Goal: Submit feedback/report problem

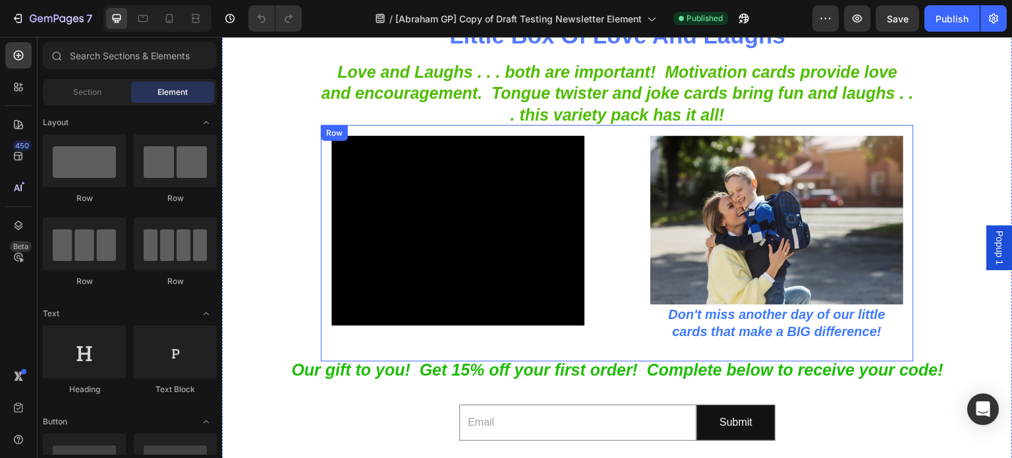
scroll to position [132, 0]
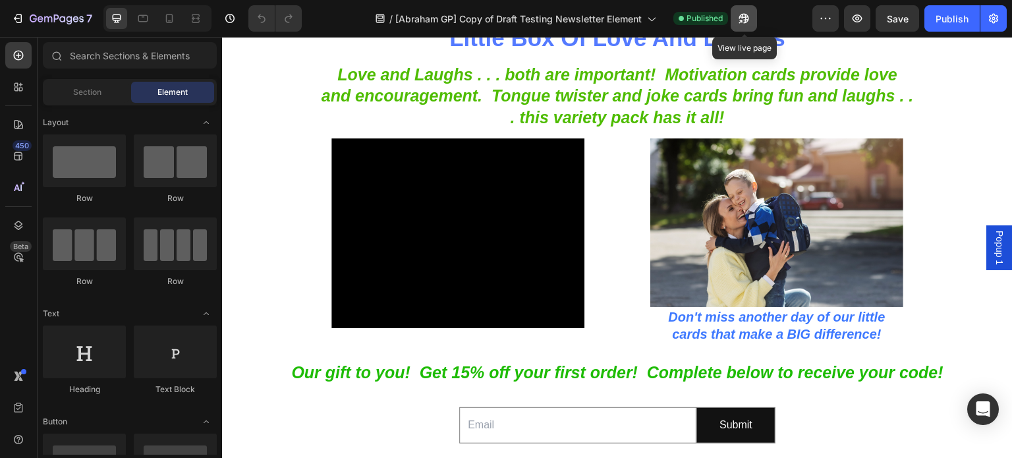
click at [745, 20] on icon "button" at bounding box center [744, 19] width 10 height 10
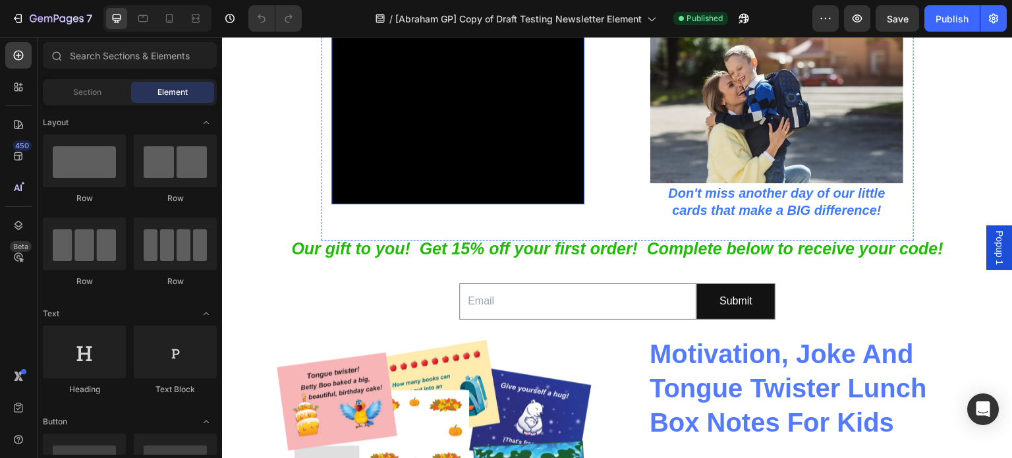
scroll to position [264, 0]
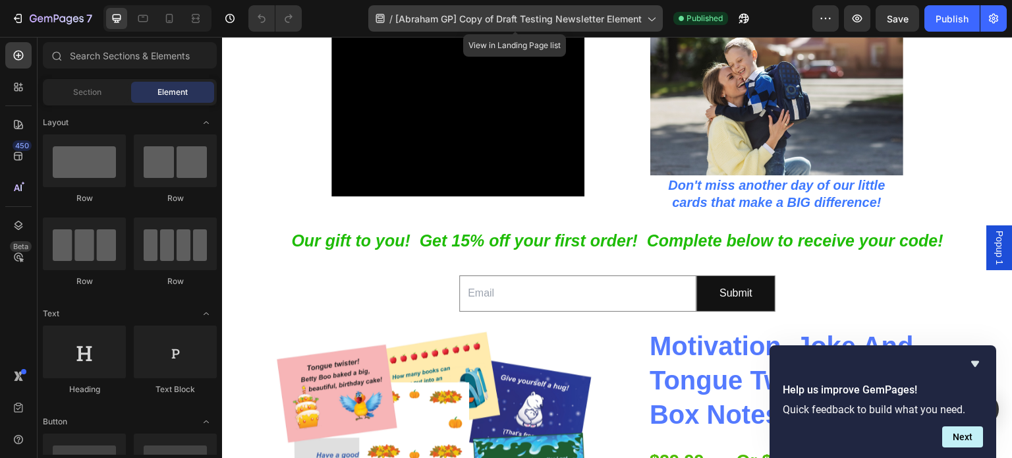
click at [731, 5] on button "button" at bounding box center [744, 18] width 26 height 26
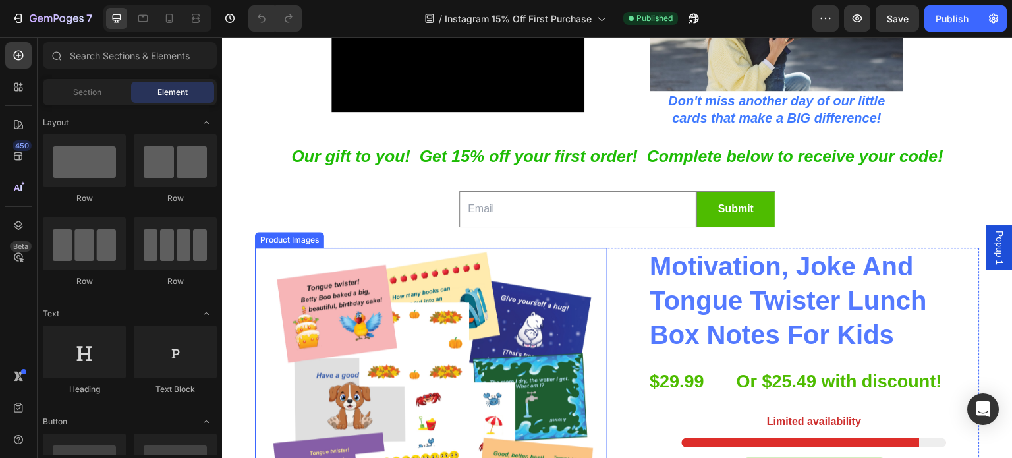
scroll to position [395, 0]
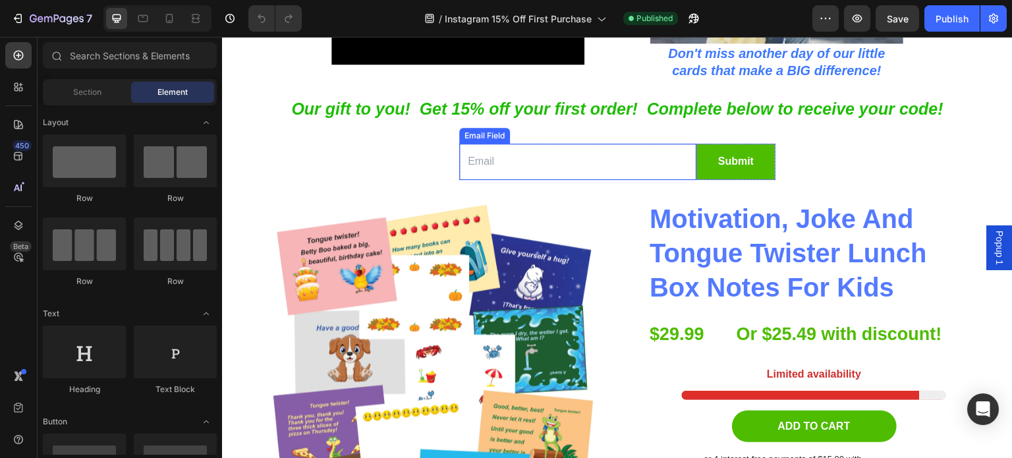
click at [588, 165] on input "email" at bounding box center [577, 162] width 237 height 36
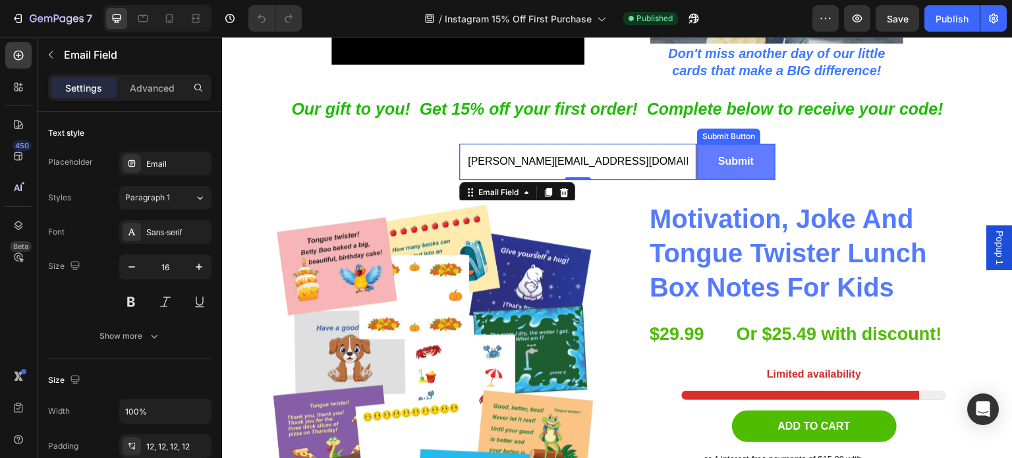
type input "[PERSON_NAME][EMAIL_ADDRESS][DOMAIN_NAME]"
click at [756, 165] on button "Submit" at bounding box center [736, 161] width 78 height 35
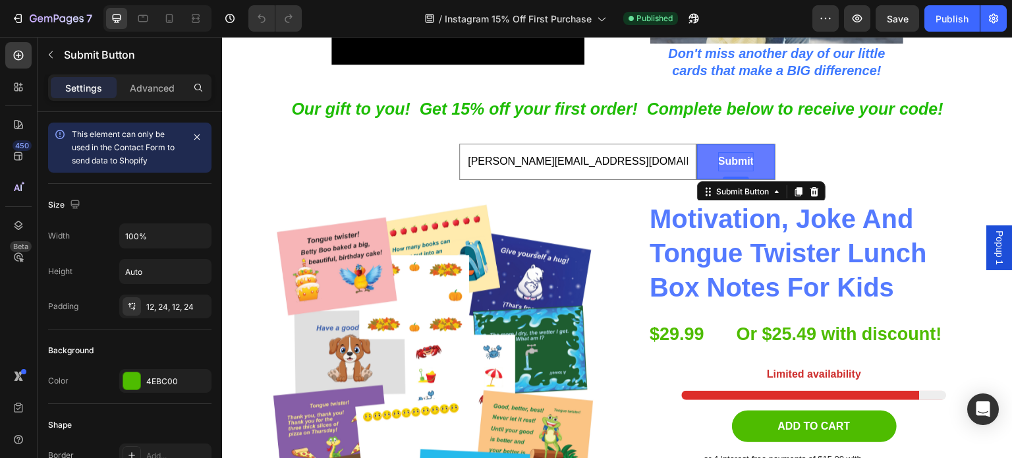
click at [718, 158] on div "Submit" at bounding box center [736, 161] width 36 height 19
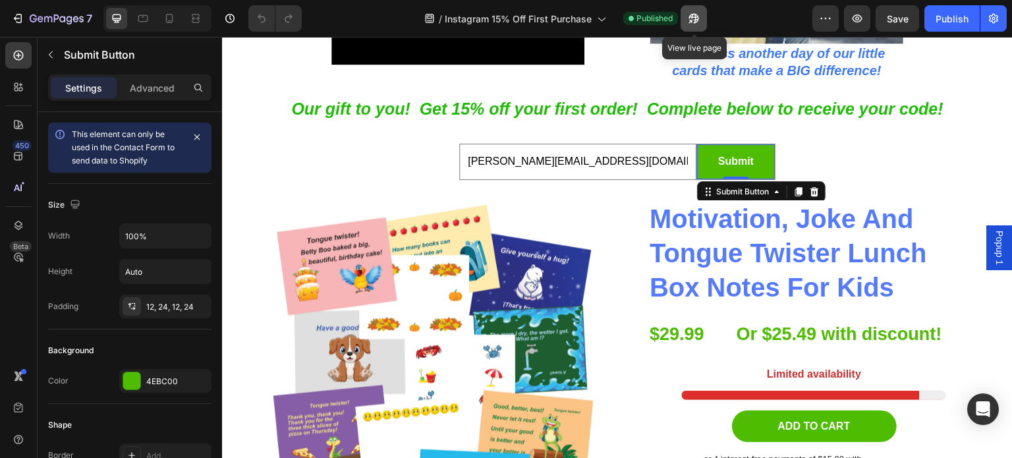
click at [693, 16] on icon "button" at bounding box center [693, 18] width 13 height 13
